Goal: Information Seeking & Learning: Find specific fact

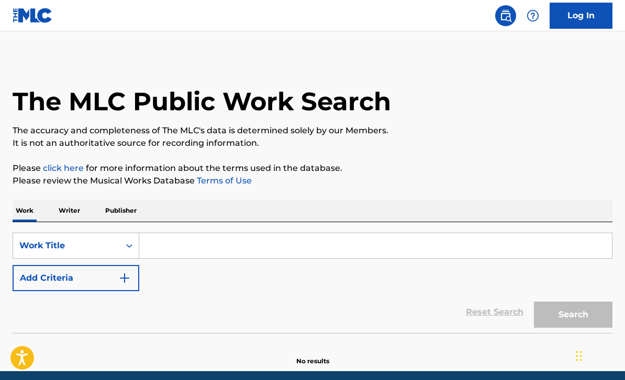
click at [333, 250] on input "Search Form" at bounding box center [375, 245] width 472 height 25
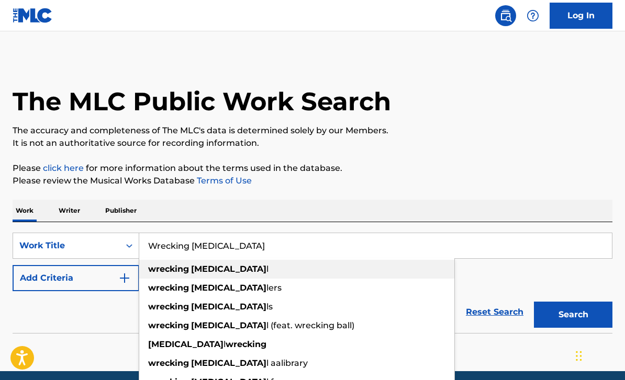
type input "Wrecking [MEDICAL_DATA]"
click at [174, 271] on strong "wrecking" at bounding box center [168, 269] width 41 height 10
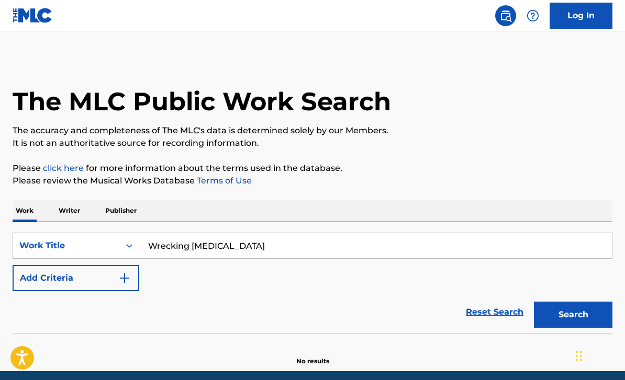
scroll to position [8, 0]
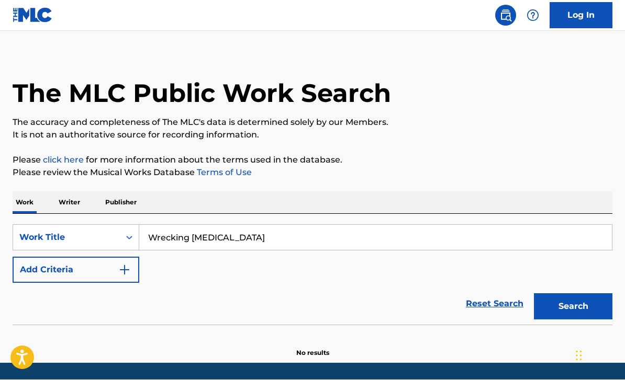
click at [589, 306] on button "Search" at bounding box center [573, 307] width 78 height 26
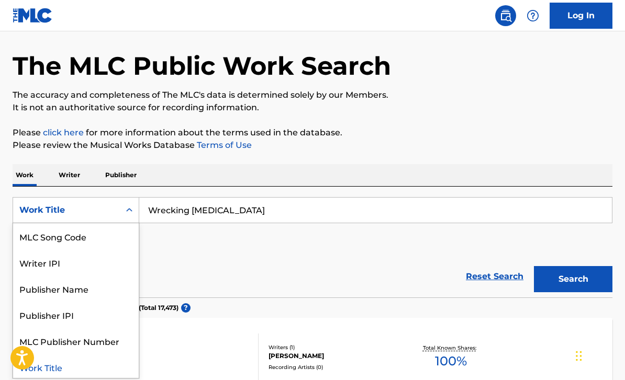
scroll to position [36, 0]
click at [584, 217] on input "Wrecking [MEDICAL_DATA]" at bounding box center [375, 209] width 472 height 25
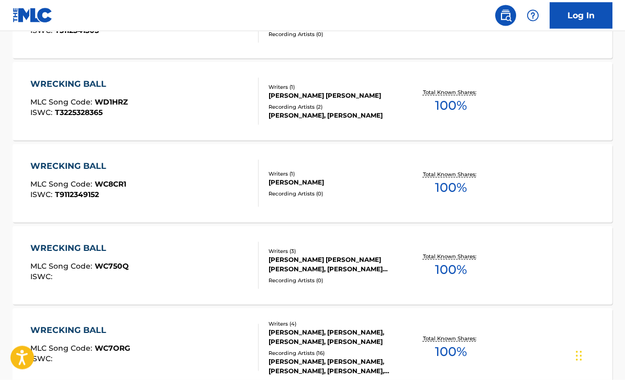
scroll to position [867, 0]
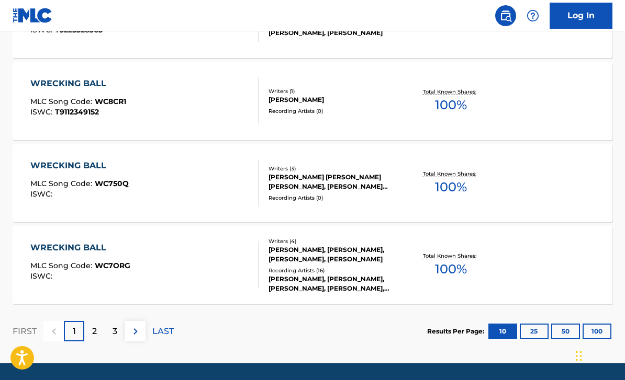
click at [90, 332] on div "2" at bounding box center [94, 331] width 20 height 20
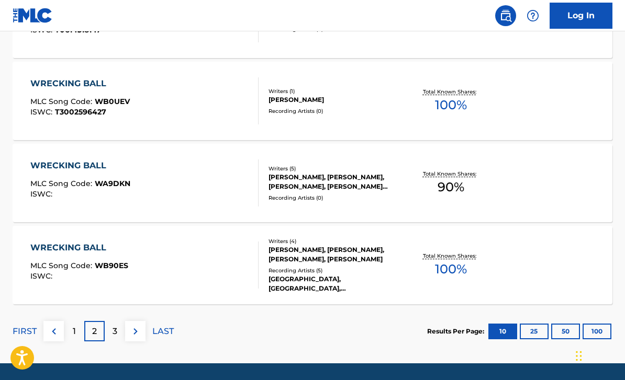
click at [111, 334] on div "3" at bounding box center [115, 331] width 20 height 20
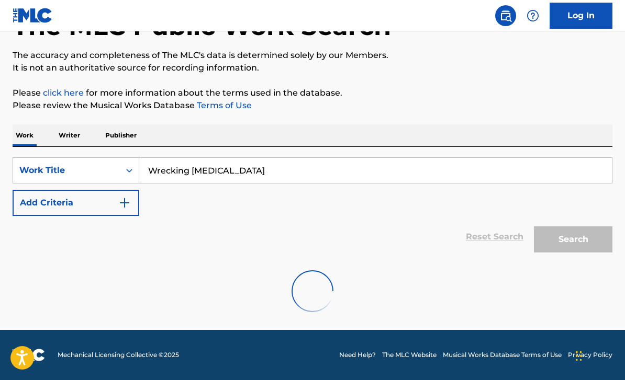
scroll to position [42, 0]
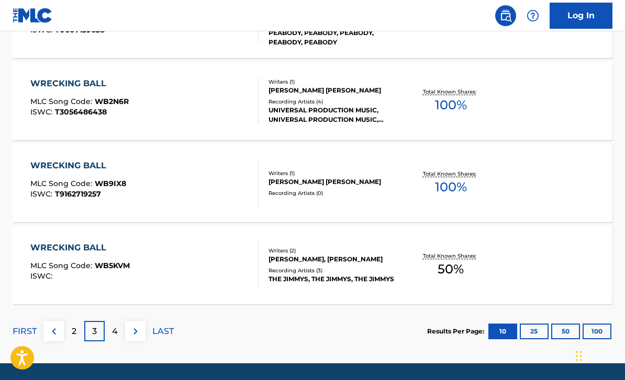
click at [118, 332] on div "4" at bounding box center [115, 331] width 20 height 20
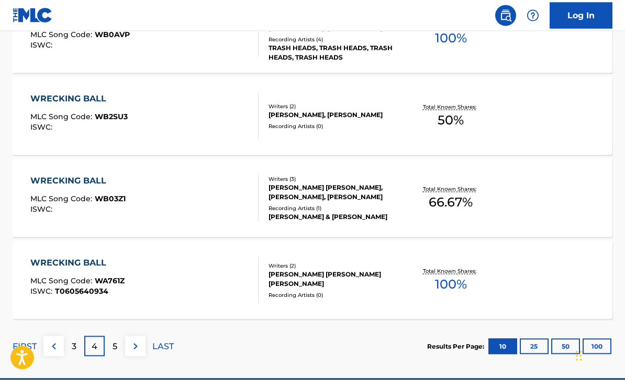
scroll to position [867, 0]
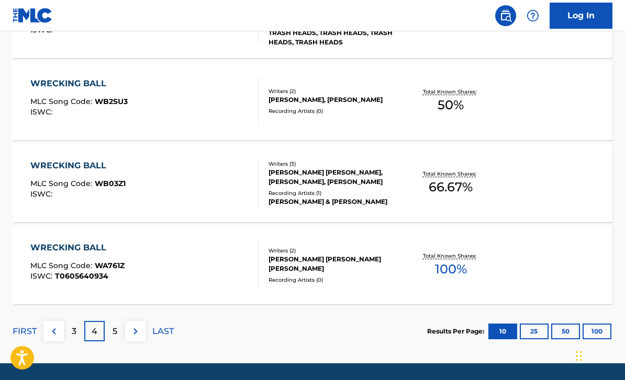
click at [111, 337] on div "5" at bounding box center [115, 331] width 20 height 20
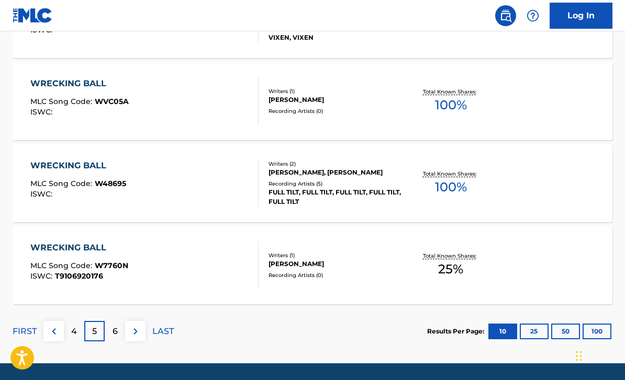
click at [116, 334] on p "6" at bounding box center [114, 331] width 5 height 13
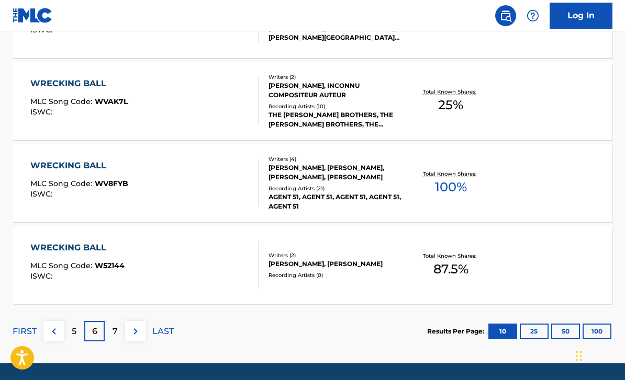
click at [112, 336] on p "7" at bounding box center [114, 331] width 5 height 13
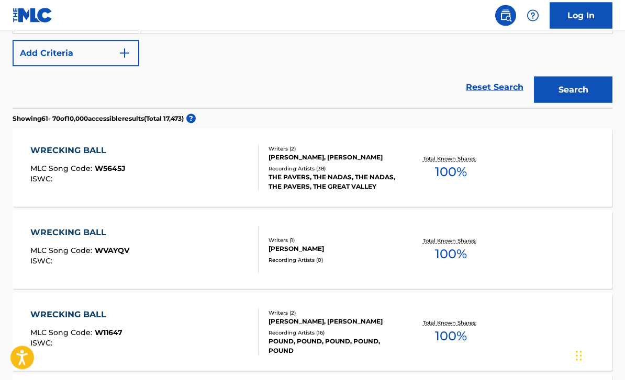
scroll to position [0, 0]
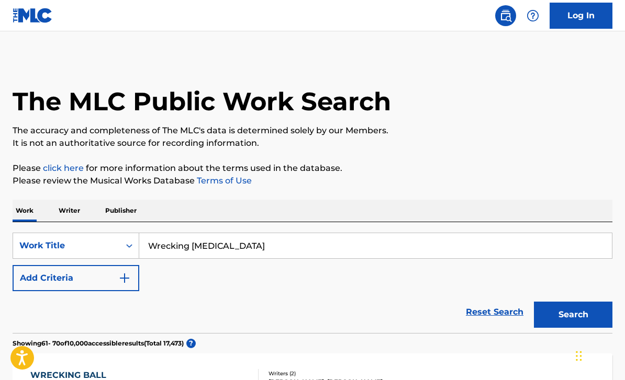
click at [425, 246] on input "Wrecking [MEDICAL_DATA]" at bounding box center [375, 245] width 472 height 25
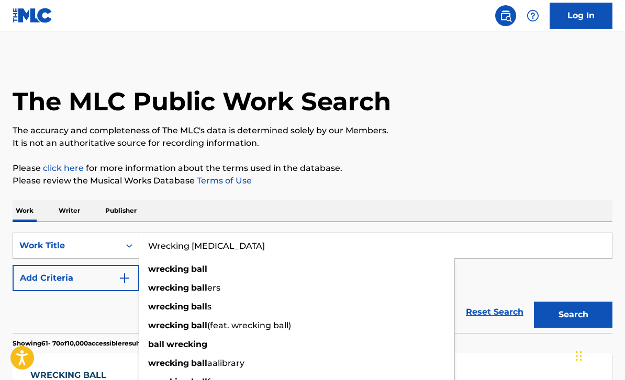
click at [80, 206] on p "Writer" at bounding box center [69, 211] width 28 height 22
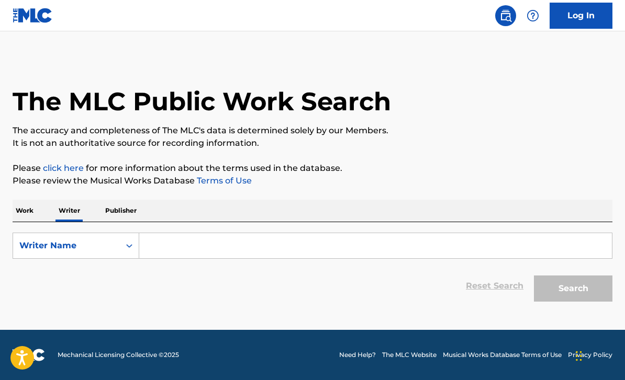
click at [366, 245] on input "Search Form" at bounding box center [375, 245] width 472 height 25
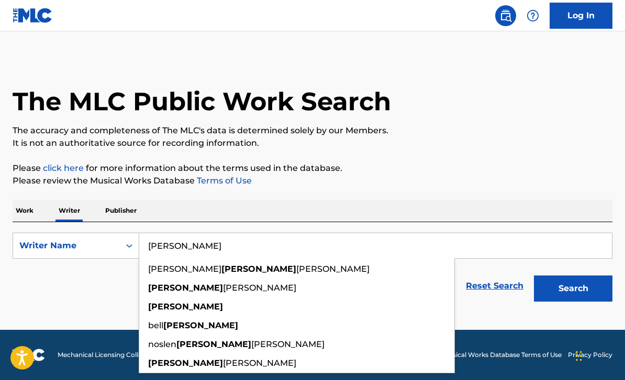
click at [573, 289] on button "Search" at bounding box center [573, 289] width 78 height 26
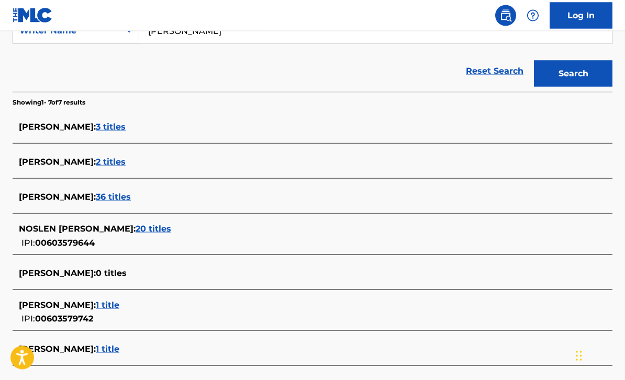
scroll to position [216, 0]
click at [96, 197] on span "36 titles" at bounding box center [113, 196] width 35 height 10
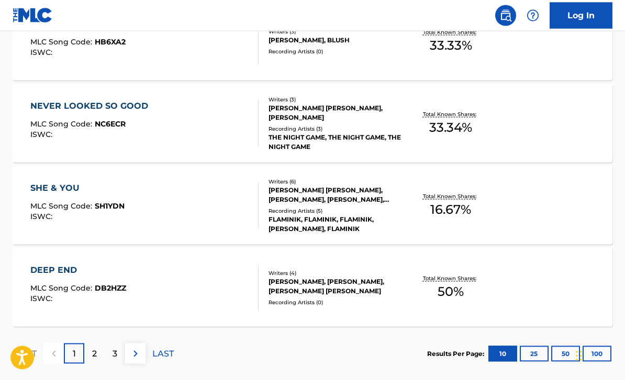
scroll to position [867, 0]
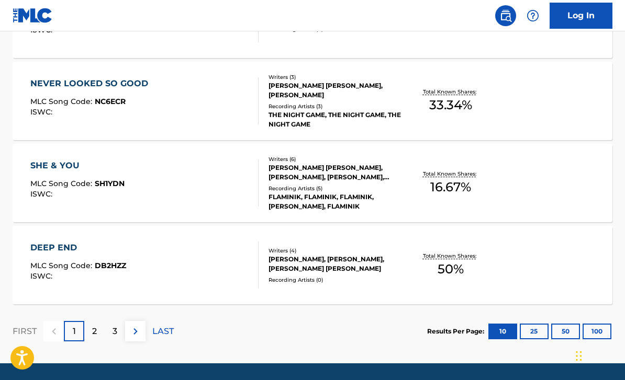
click at [89, 332] on div "2" at bounding box center [94, 331] width 20 height 20
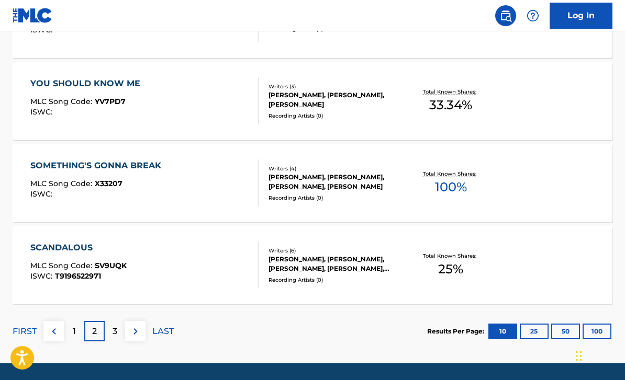
click at [114, 330] on p "3" at bounding box center [114, 331] width 5 height 13
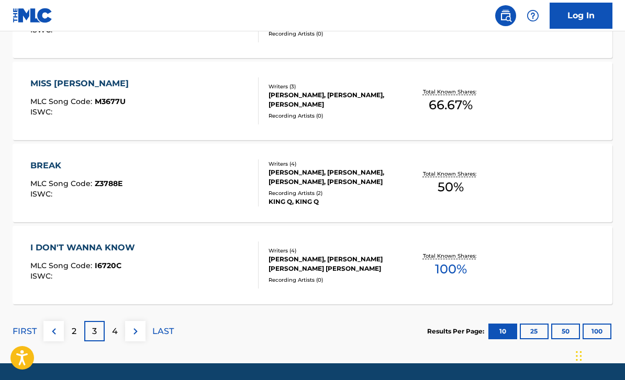
click at [114, 333] on p "4" at bounding box center [115, 331] width 6 height 13
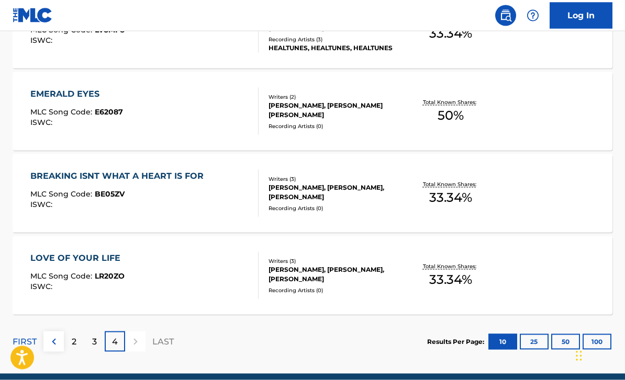
scroll to position [538, 0]
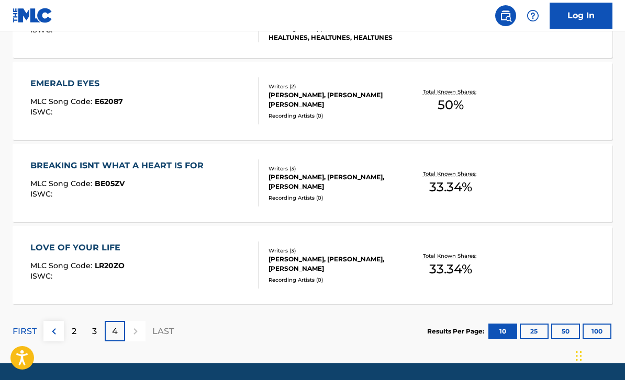
click at [134, 331] on div at bounding box center [135, 331] width 20 height 20
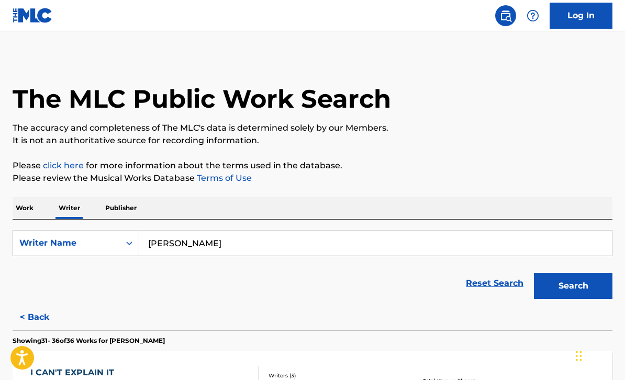
scroll to position [0, 0]
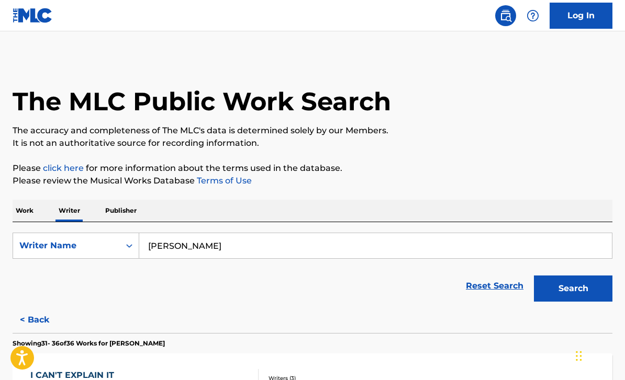
click at [369, 242] on input "[PERSON_NAME]" at bounding box center [375, 245] width 472 height 25
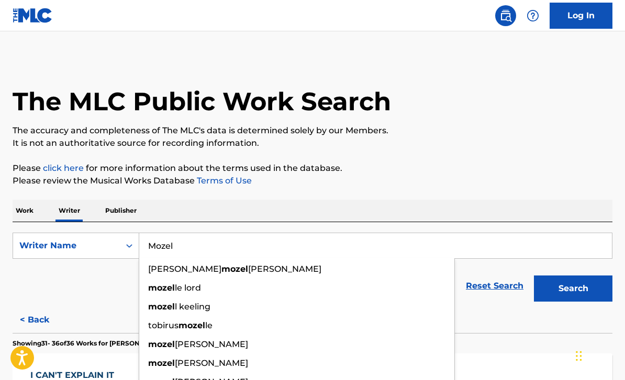
type input "Moze"
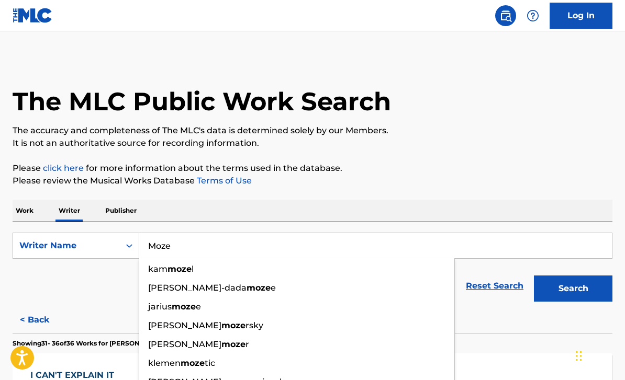
click at [28, 219] on p "Work" at bounding box center [25, 211] width 24 height 22
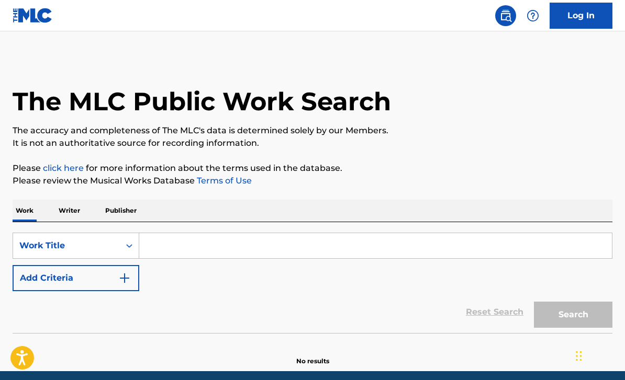
click at [166, 249] on input "Search Form" at bounding box center [375, 245] width 472 height 25
type input "Q"
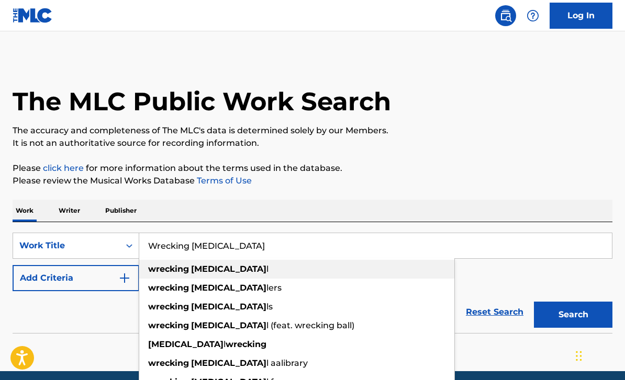
click at [164, 271] on strong "wrecking" at bounding box center [168, 269] width 41 height 10
type input "wrecking ball"
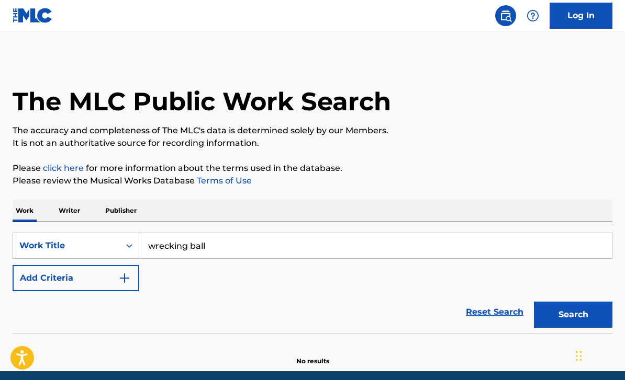
click at [579, 316] on button "Search" at bounding box center [573, 315] width 78 height 26
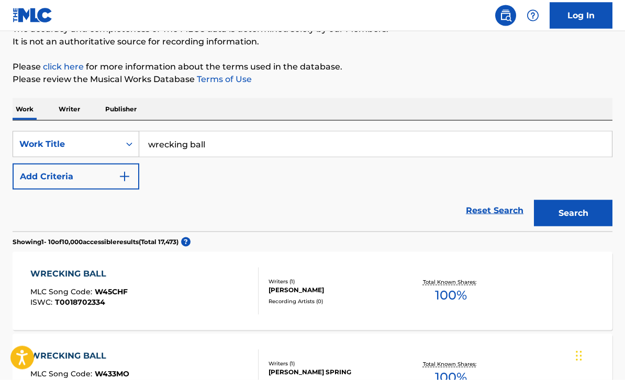
scroll to position [101, 0]
click at [109, 177] on button "Add Criteria" at bounding box center [76, 177] width 127 height 26
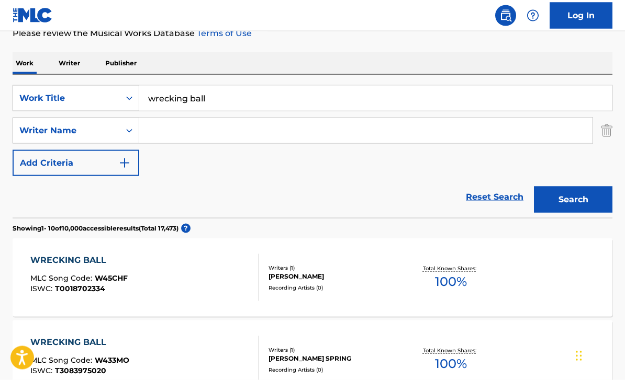
scroll to position [148, 0]
click at [183, 204] on div "Reset Search Search" at bounding box center [312, 197] width 599 height 42
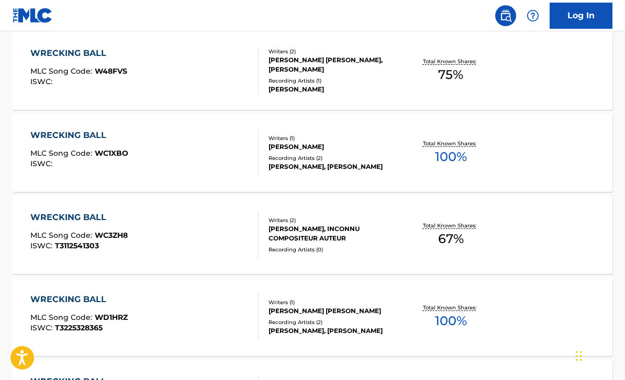
scroll to position [899, 0]
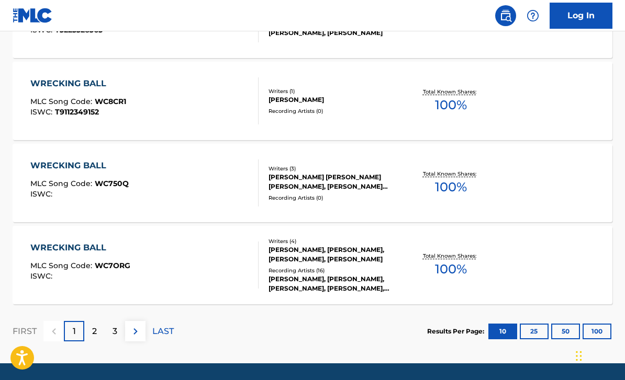
click at [597, 331] on button "100" at bounding box center [596, 332] width 29 height 16
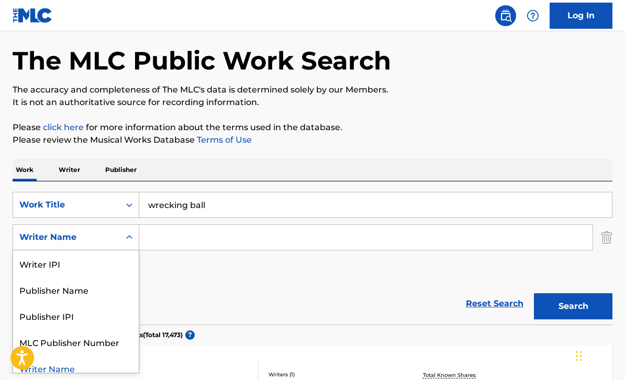
scroll to position [42, 0]
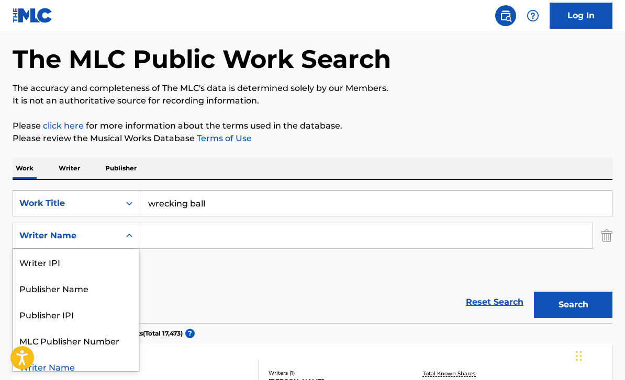
click at [102, 289] on div "Publisher Name" at bounding box center [76, 288] width 126 height 26
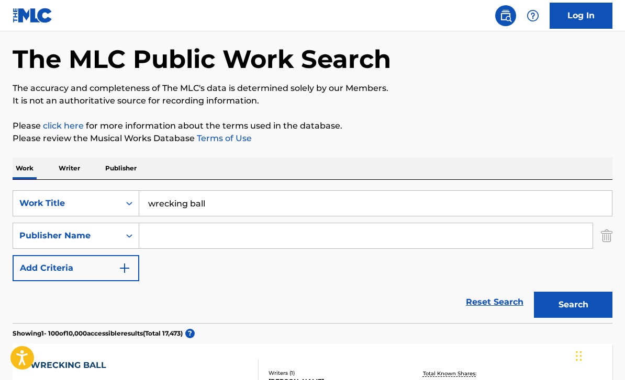
click at [348, 235] on input "Search Form" at bounding box center [365, 235] width 453 height 25
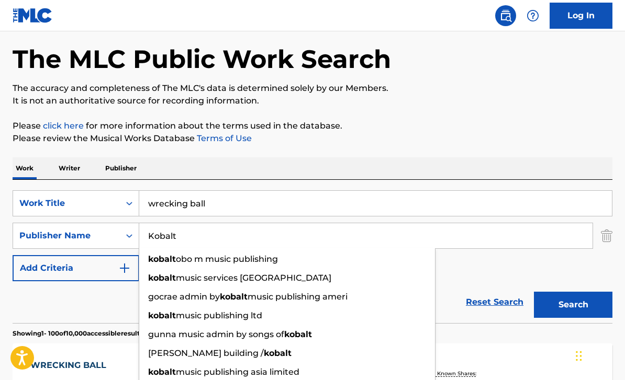
type input "Kobalt"
click at [573, 305] on button "Search" at bounding box center [573, 305] width 78 height 26
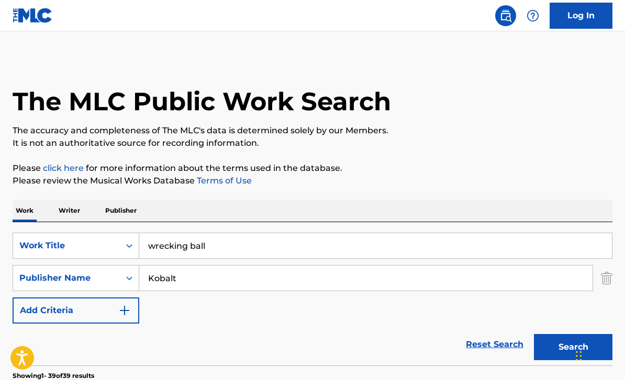
scroll to position [1, 0]
click at [66, 211] on p "Writer" at bounding box center [69, 210] width 28 height 22
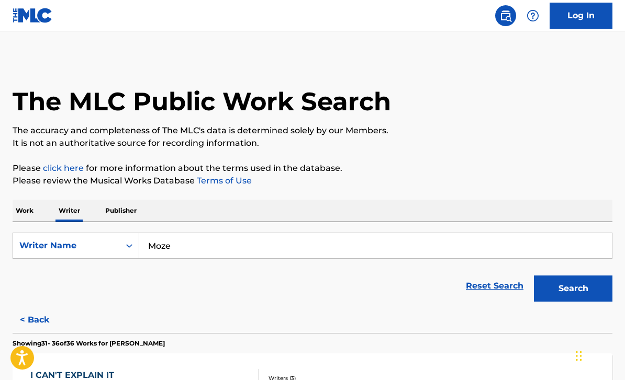
click at [467, 252] on input "Moze" at bounding box center [375, 245] width 472 height 25
type input "M"
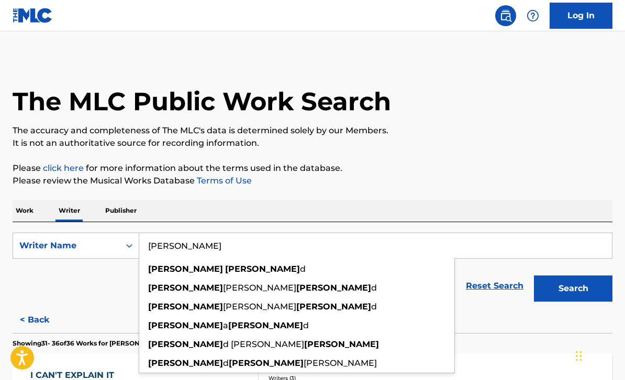
click at [392, 287] on div "[PERSON_NAME] d" at bounding box center [296, 288] width 315 height 19
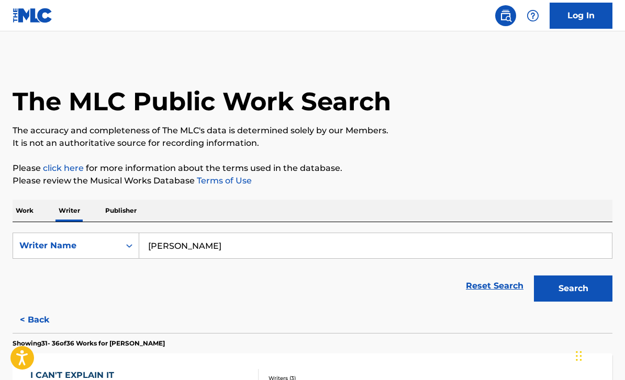
click at [593, 290] on button "Search" at bounding box center [573, 289] width 78 height 26
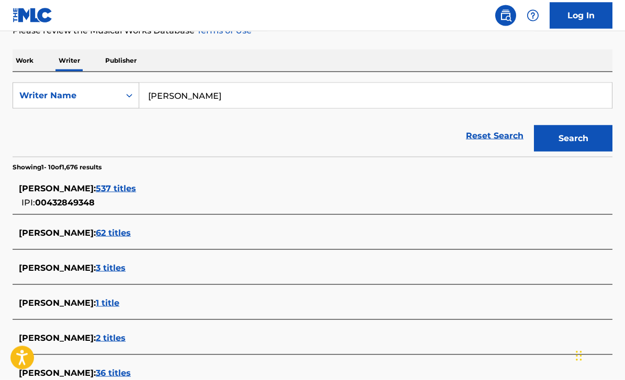
scroll to position [146, 0]
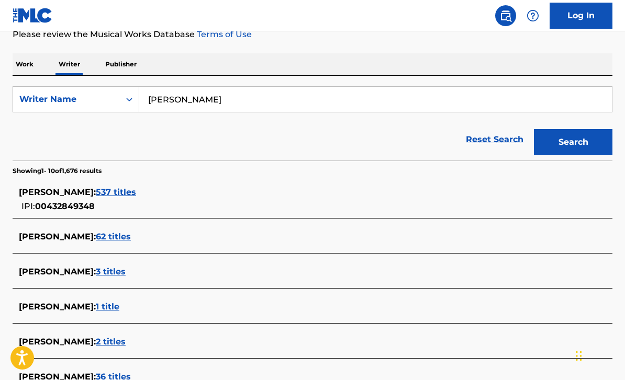
click at [223, 103] on input "[PERSON_NAME]" at bounding box center [375, 99] width 472 height 25
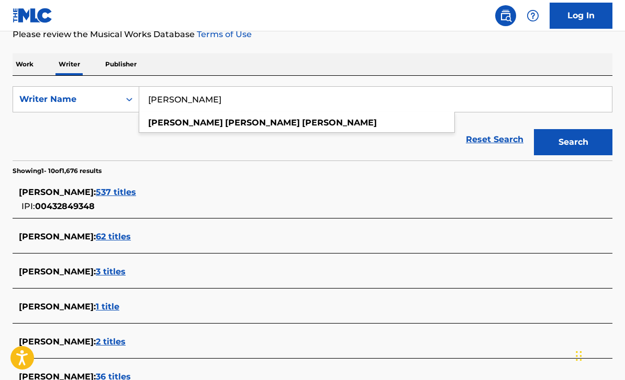
click at [212, 94] on input "[PERSON_NAME]" at bounding box center [375, 99] width 472 height 25
click at [220, 99] on input "[PERSON_NAME]" at bounding box center [375, 99] width 472 height 25
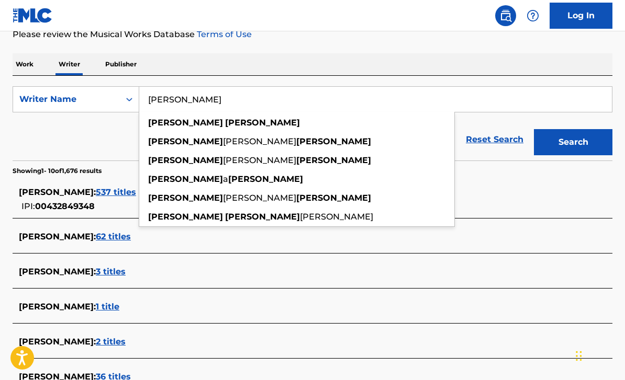
type input "[PERSON_NAME]"
click at [573, 142] on button "Search" at bounding box center [573, 142] width 78 height 26
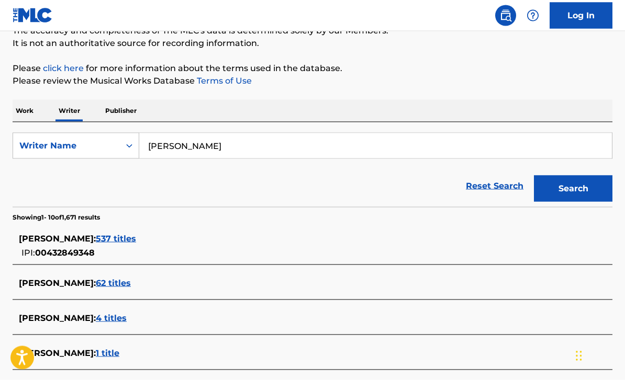
click at [136, 234] on span "537 titles" at bounding box center [116, 239] width 40 height 10
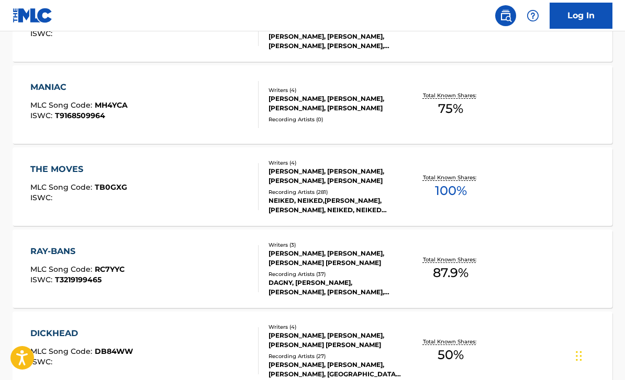
scroll to position [867, 0]
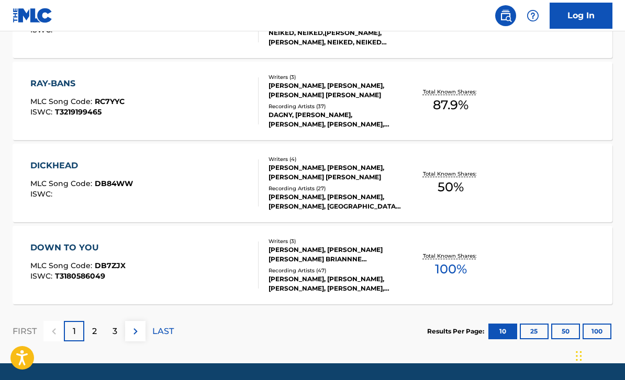
click at [94, 334] on p "2" at bounding box center [94, 331] width 5 height 13
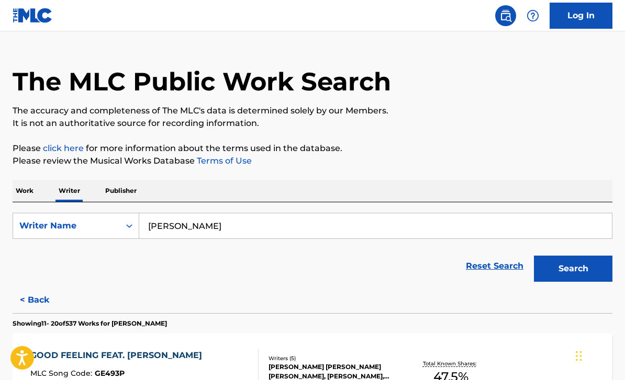
scroll to position [18, 0]
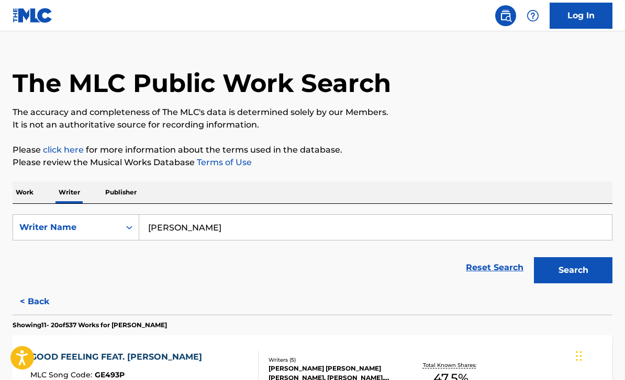
click at [16, 197] on p "Work" at bounding box center [25, 193] width 24 height 22
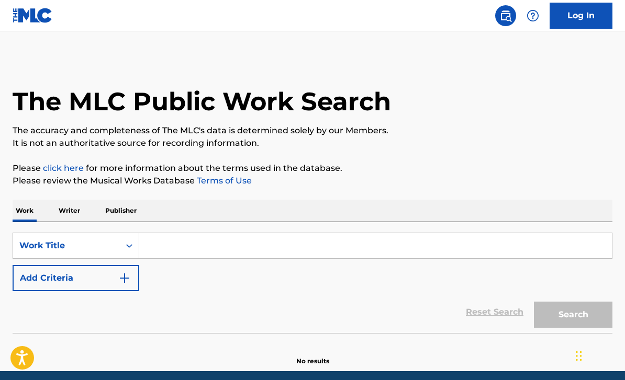
click at [192, 242] on input "Search Form" at bounding box center [375, 245] width 472 height 25
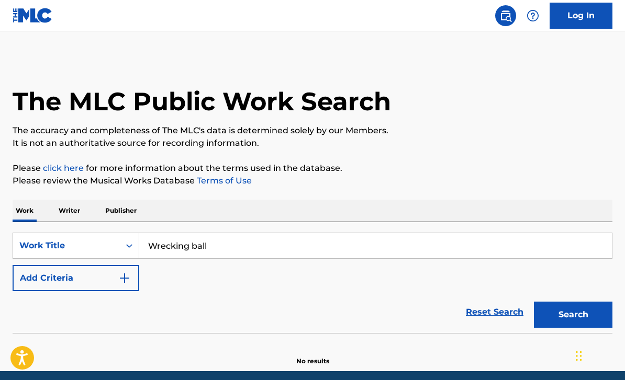
type input "Wrecking ball"
click at [573, 315] on button "Search" at bounding box center [573, 315] width 78 height 26
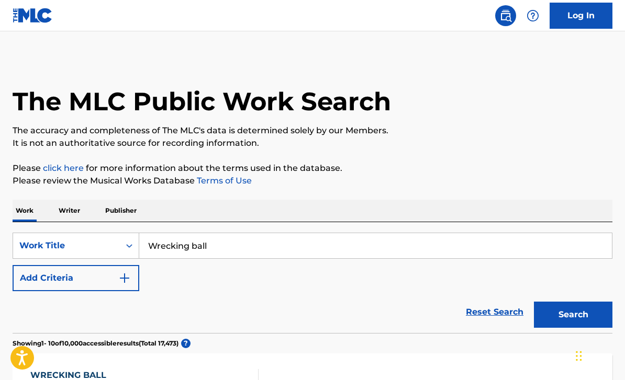
click at [69, 288] on button "Add Criteria" at bounding box center [76, 278] width 127 height 26
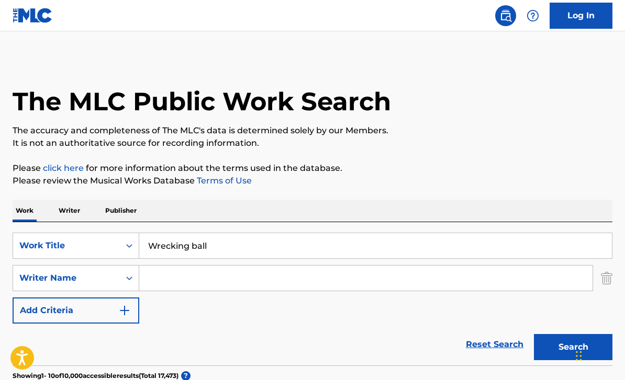
click at [176, 279] on input "Search Form" at bounding box center [365, 278] width 453 height 25
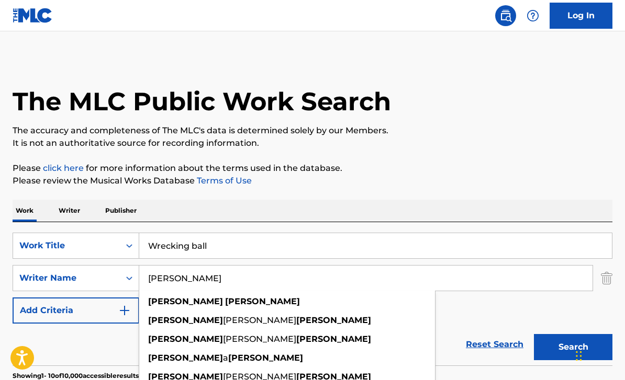
type input "[PERSON_NAME]"
click at [573, 347] on button "Search" at bounding box center [573, 347] width 78 height 26
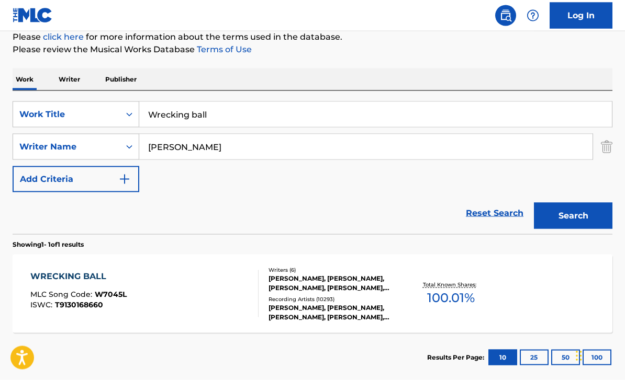
scroll to position [155, 0]
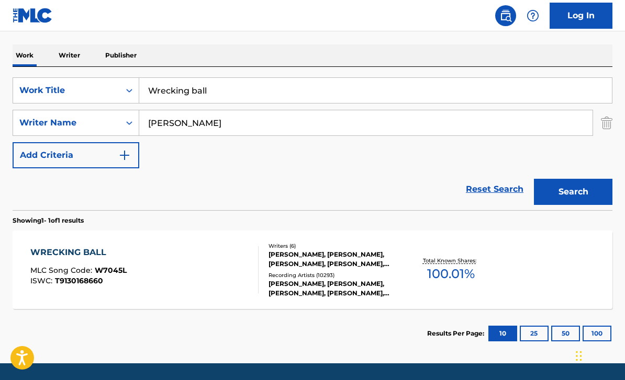
click at [286, 253] on div "[PERSON_NAME], [PERSON_NAME], [PERSON_NAME], [PERSON_NAME], [PERSON_NAME] [PERS…" at bounding box center [334, 259] width 132 height 19
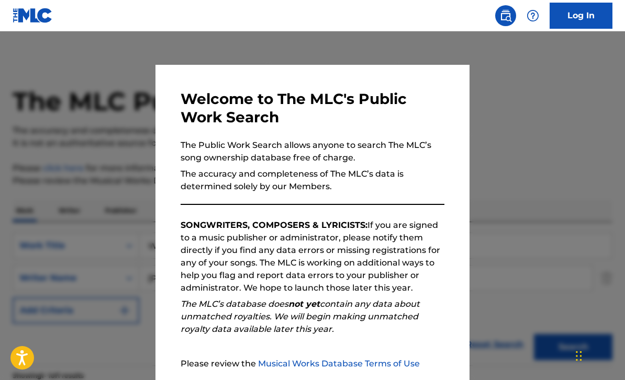
scroll to position [129, 0]
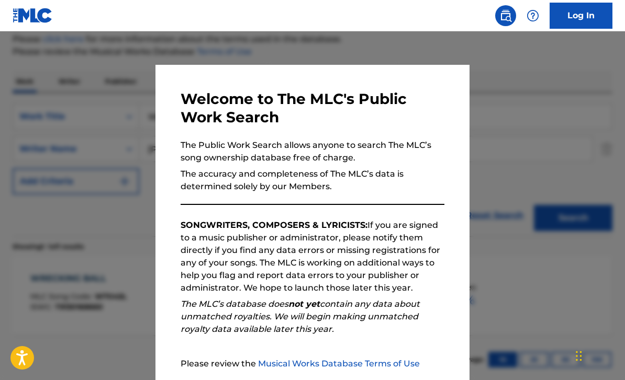
click at [529, 119] on div at bounding box center [312, 221] width 625 height 380
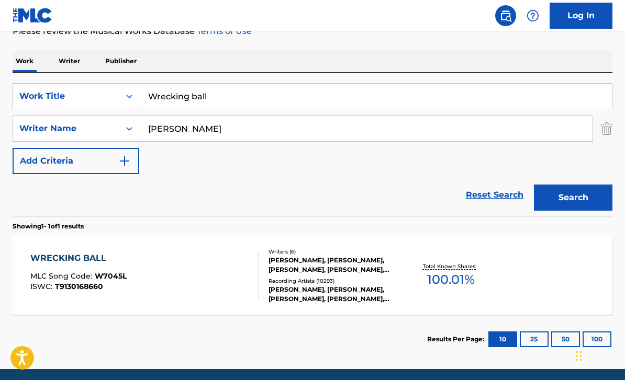
scroll to position [155, 0]
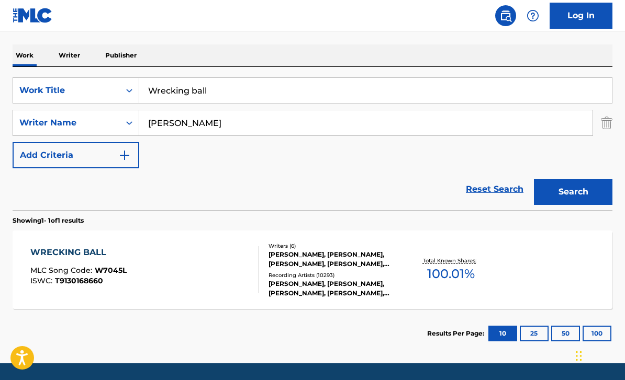
click at [367, 262] on div "[PERSON_NAME], [PERSON_NAME], [PERSON_NAME], [PERSON_NAME], [PERSON_NAME] [PERS…" at bounding box center [334, 259] width 132 height 19
